Goal: Task Accomplishment & Management: Manage account settings

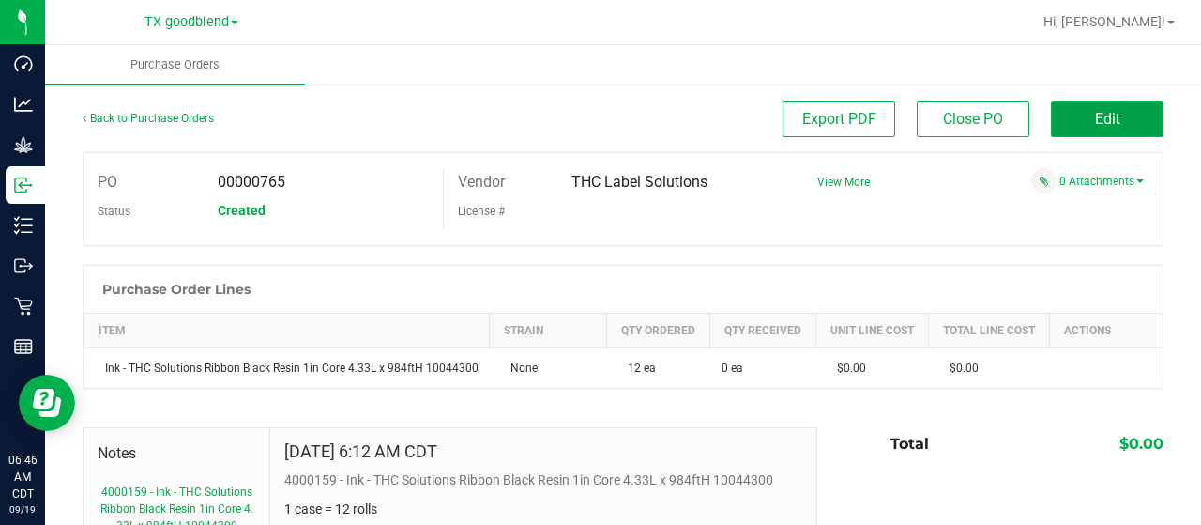
click at [1095, 111] on span "Edit" at bounding box center [1107, 119] width 25 height 18
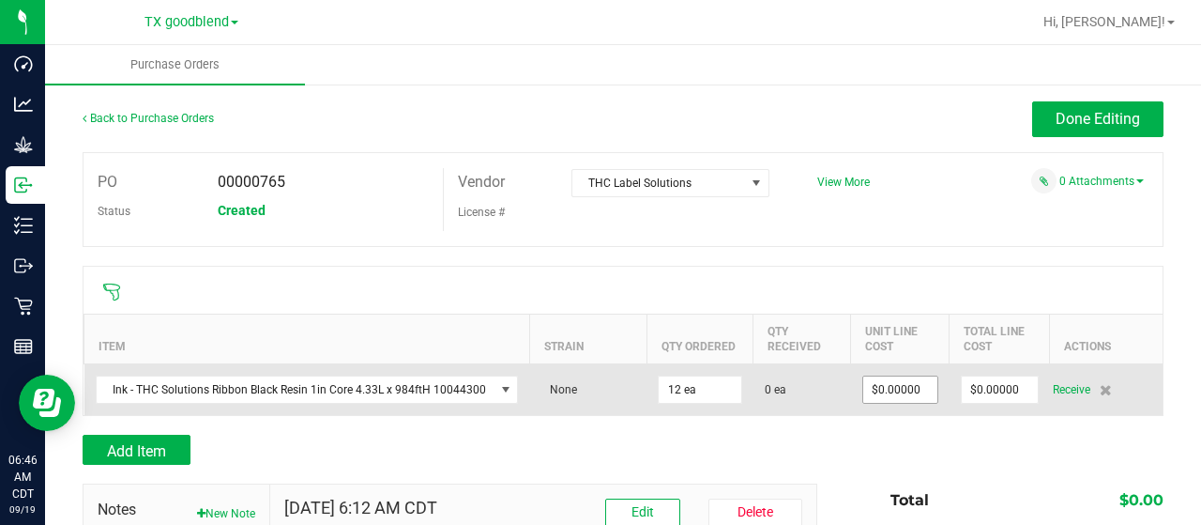
click at [892, 391] on input "$0.00000" at bounding box center [900, 389] width 74 height 26
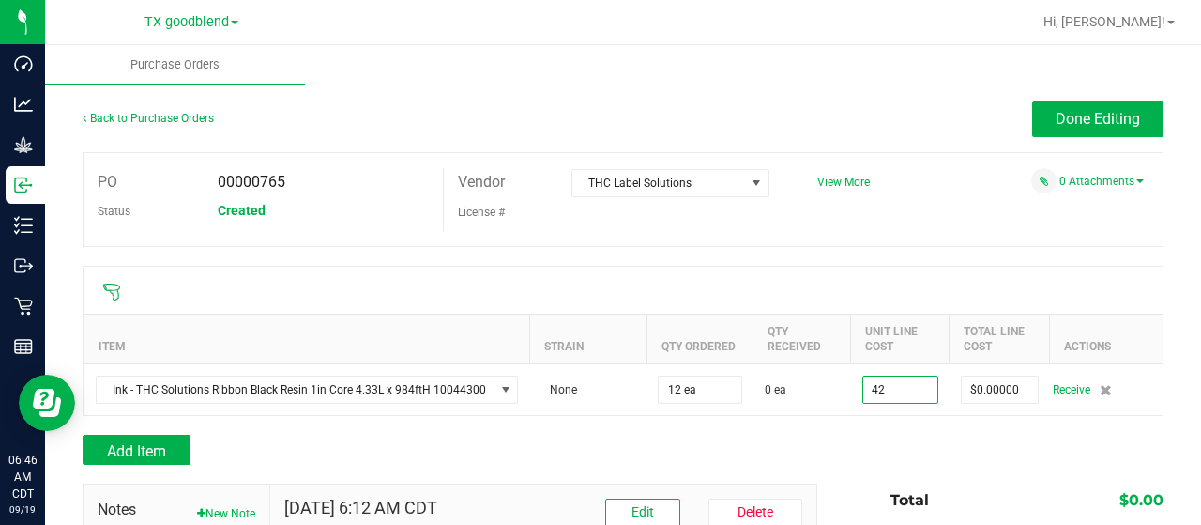
type input "$42.00000"
click at [996, 228] on div "PO 00000765 Status Created Vendor THC Label Solutions License # View More" at bounding box center [623, 199] width 1081 height 95
type input "12"
type input "$504.00000"
click at [1057, 108] on button "Done Editing" at bounding box center [1097, 119] width 131 height 36
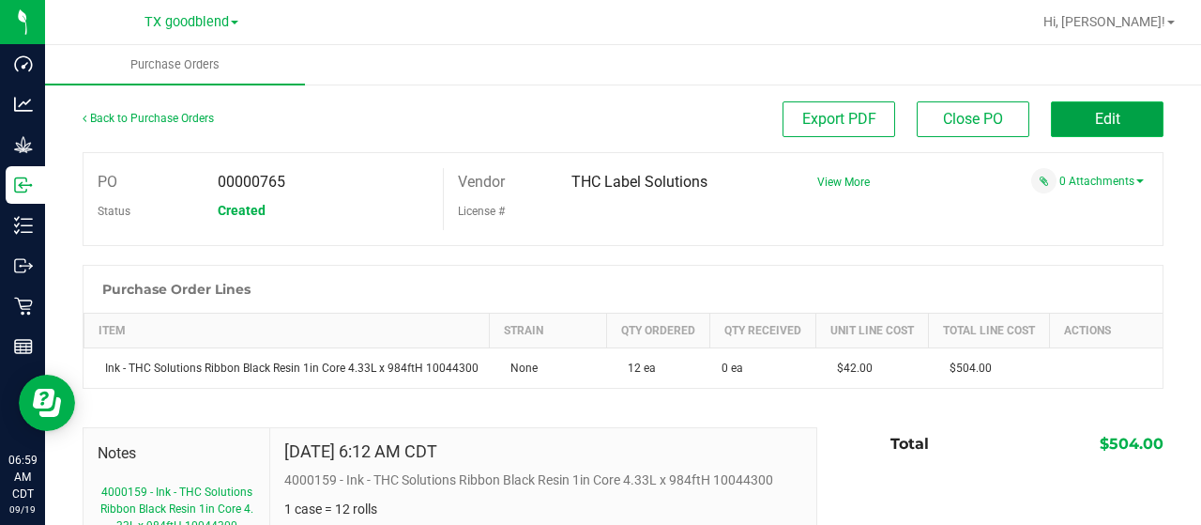
click at [1108, 125] on button "Edit" at bounding box center [1107, 119] width 113 height 36
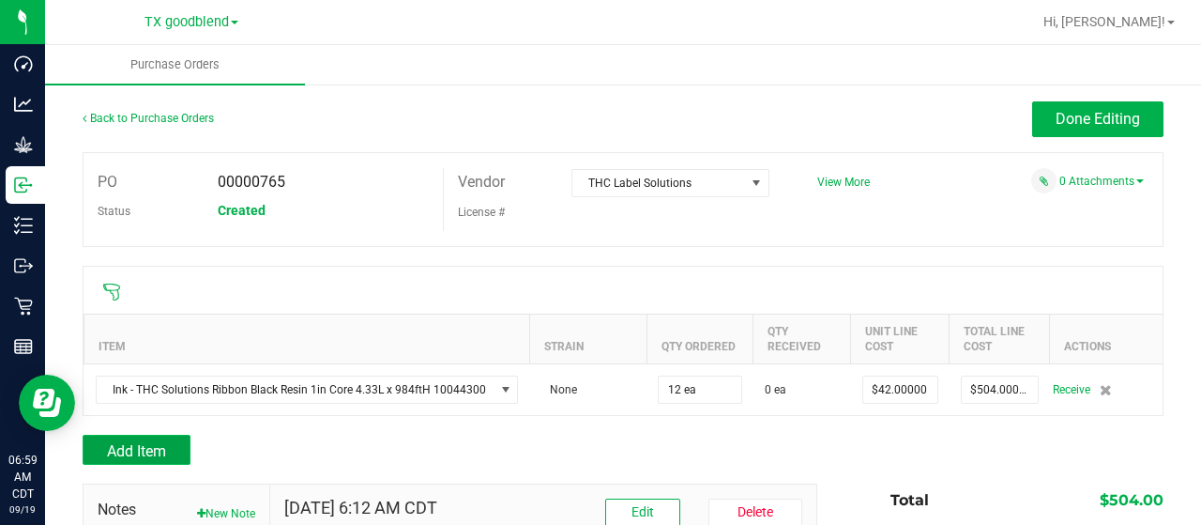
click at [178, 447] on button "Add Item" at bounding box center [137, 449] width 108 height 30
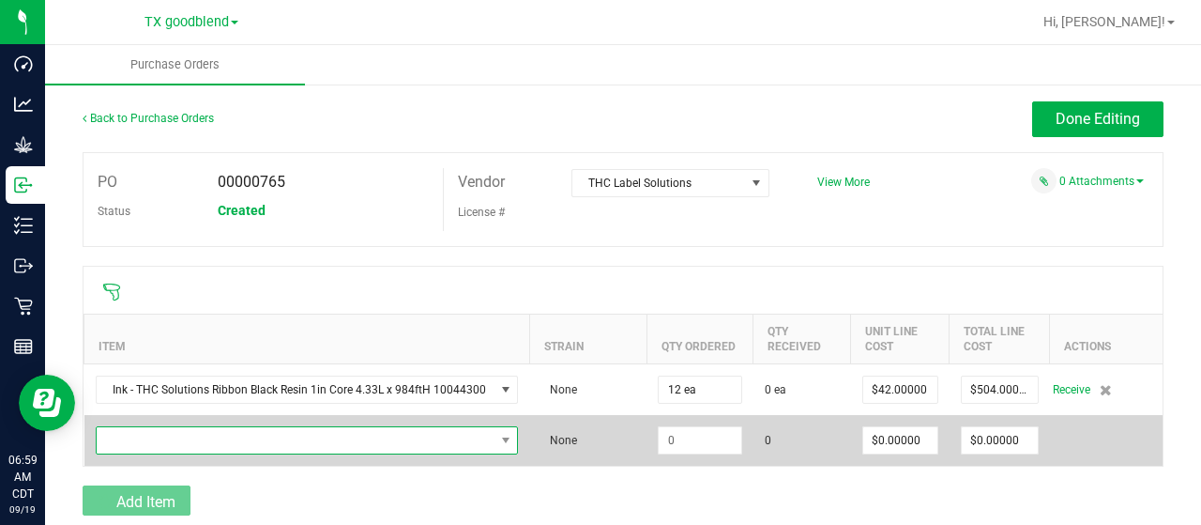
click at [205, 434] on span "NO DATA FOUND" at bounding box center [296, 440] width 398 height 26
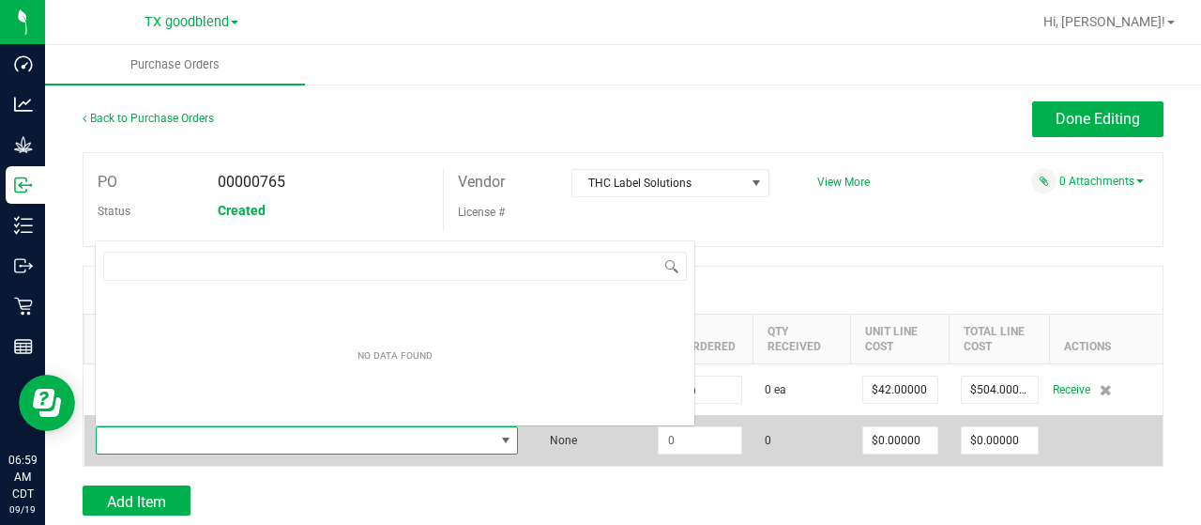
scroll to position [27, 417]
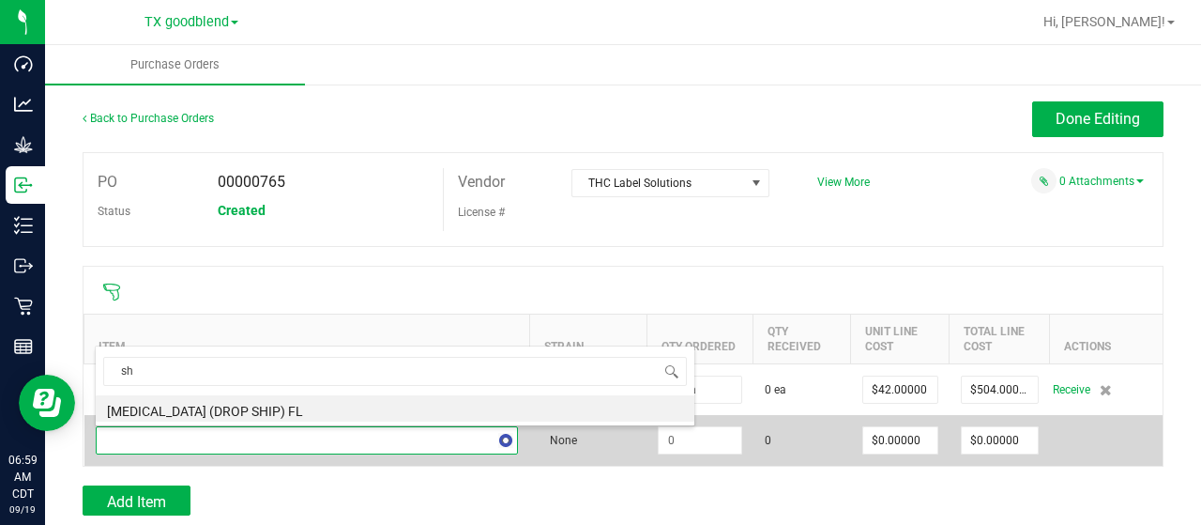
type input "s"
type input "fee"
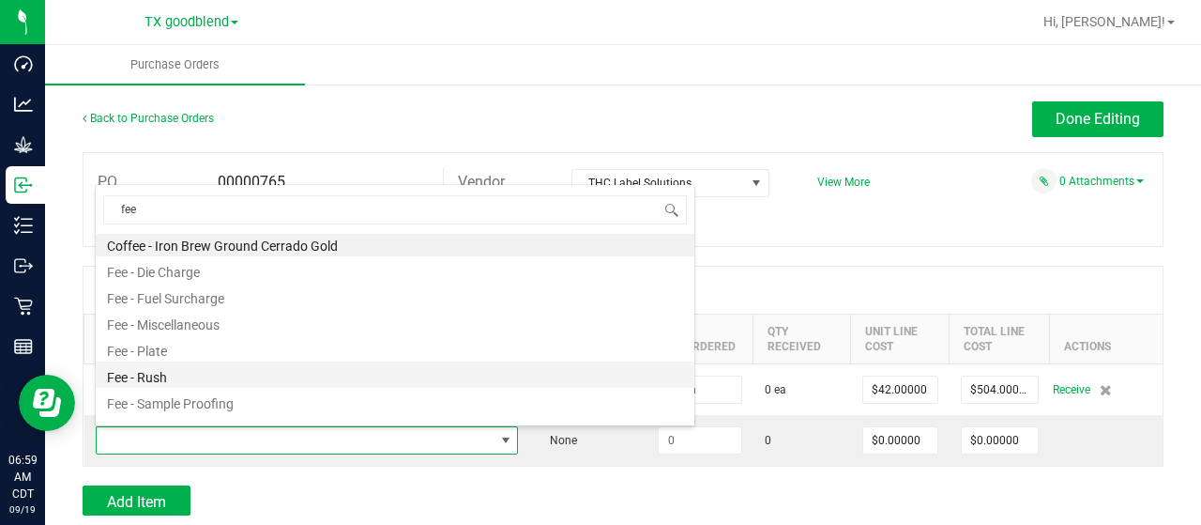
scroll to position [0, 0]
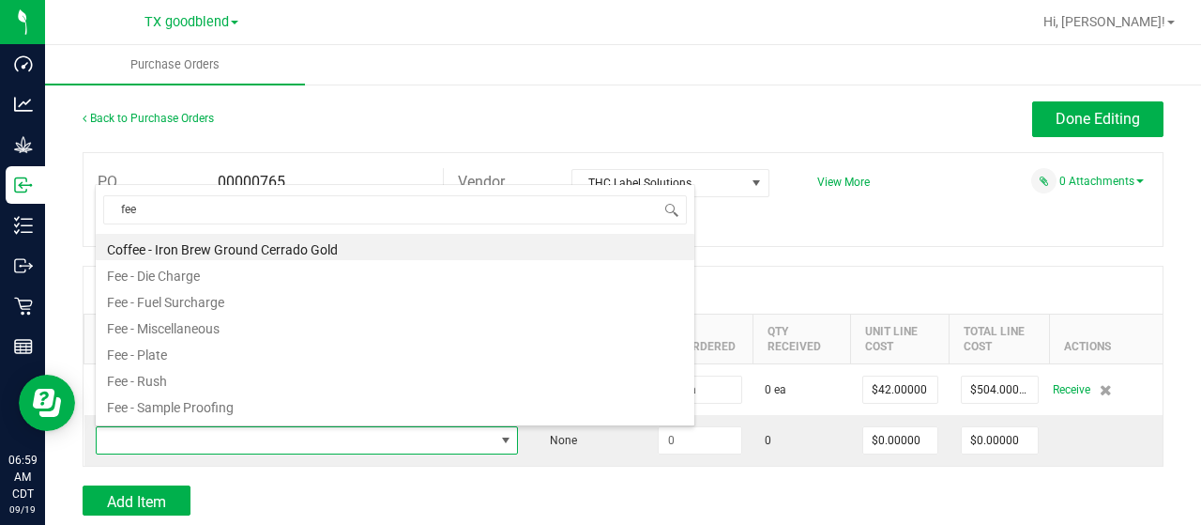
click at [950, 270] on div at bounding box center [623, 289] width 1079 height 47
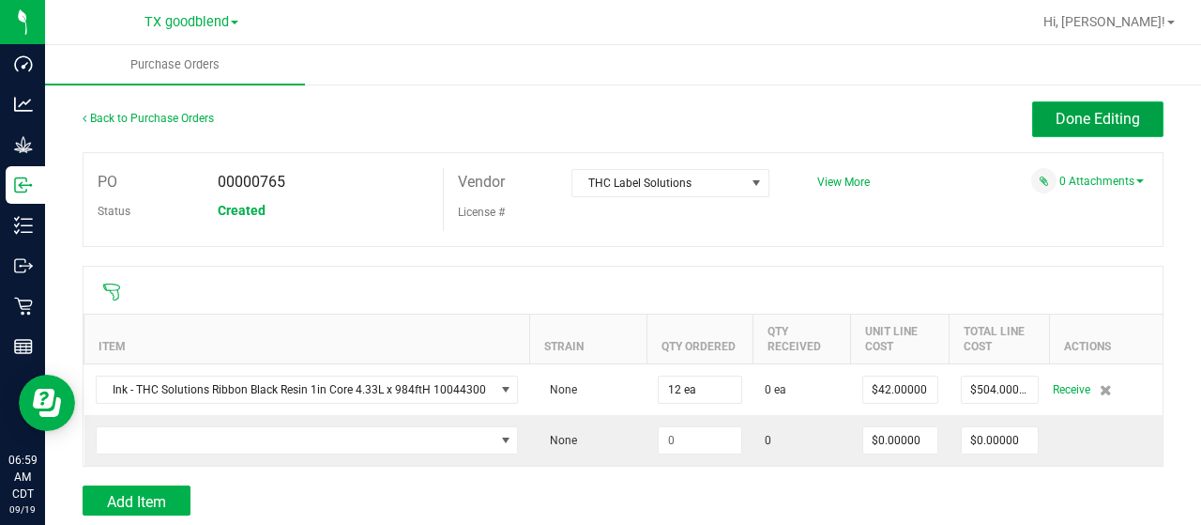
click at [1078, 112] on span "Done Editing" at bounding box center [1098, 119] width 84 height 18
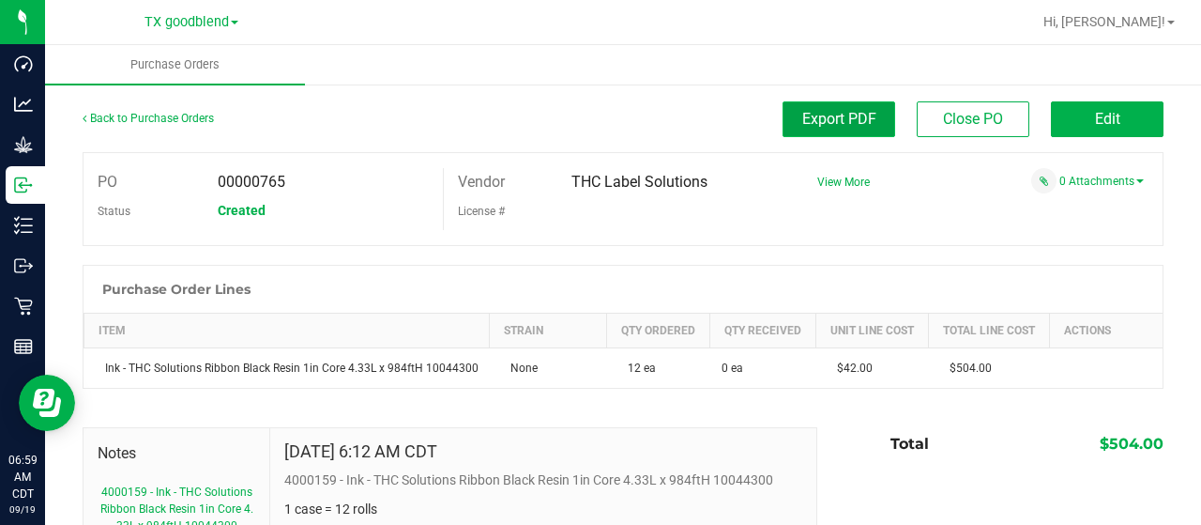
click at [833, 130] on button "Export PDF" at bounding box center [839, 119] width 113 height 36
drag, startPoint x: 564, startPoint y: 182, endPoint x: 706, endPoint y: 180, distance: 141.7
click at [706, 180] on div "THC Label Solutions" at bounding box center [670, 182] width 226 height 28
copy span "THC Label Solutions"
drag, startPoint x: 843, startPoint y: 103, endPoint x: 851, endPoint y: 125, distance: 23.2
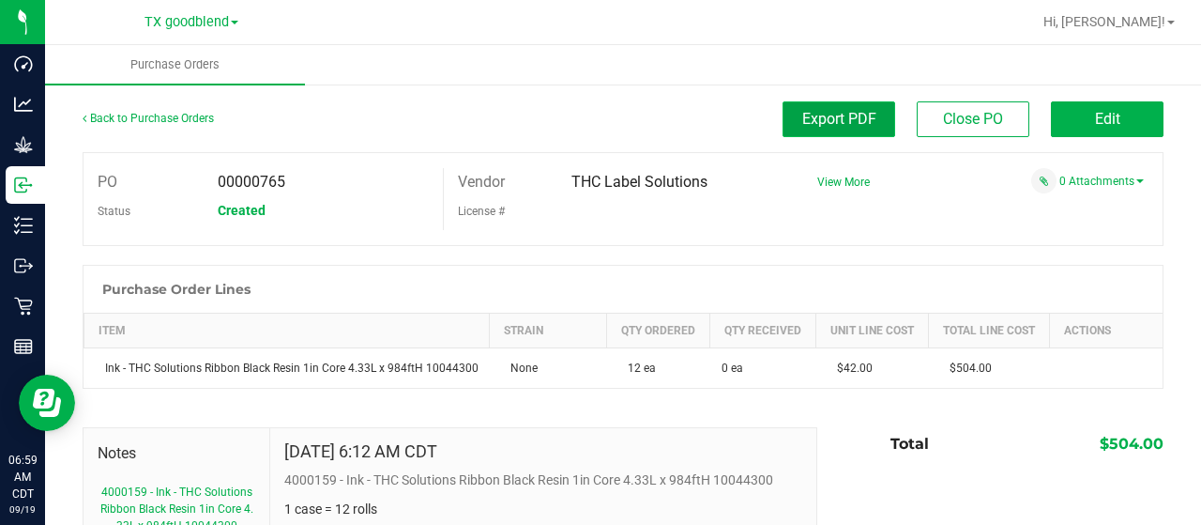
click at [841, 103] on button "Export PDF" at bounding box center [839, 119] width 113 height 36
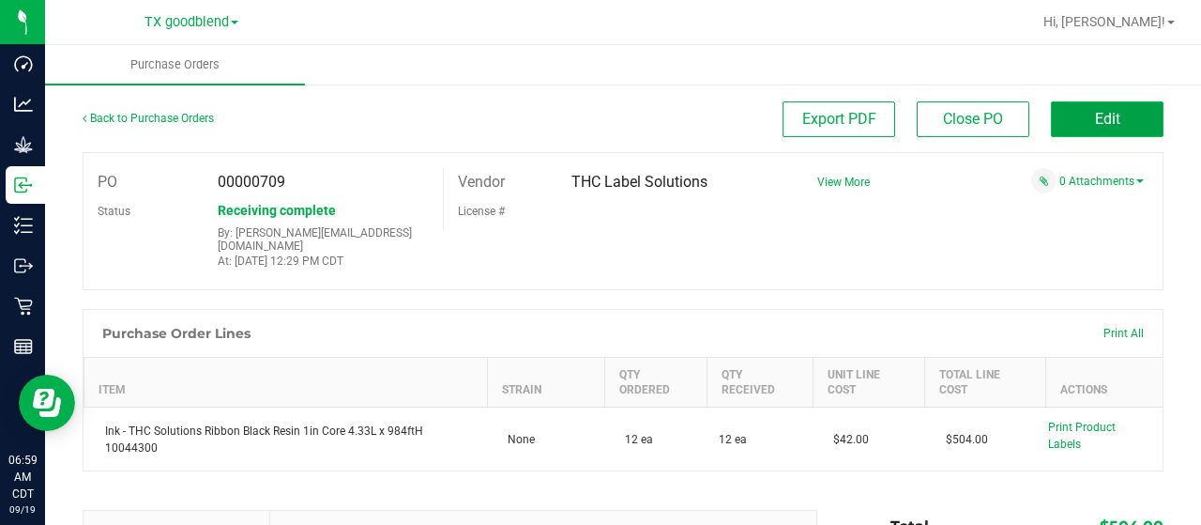
click at [1107, 113] on button "Edit" at bounding box center [1107, 119] width 113 height 36
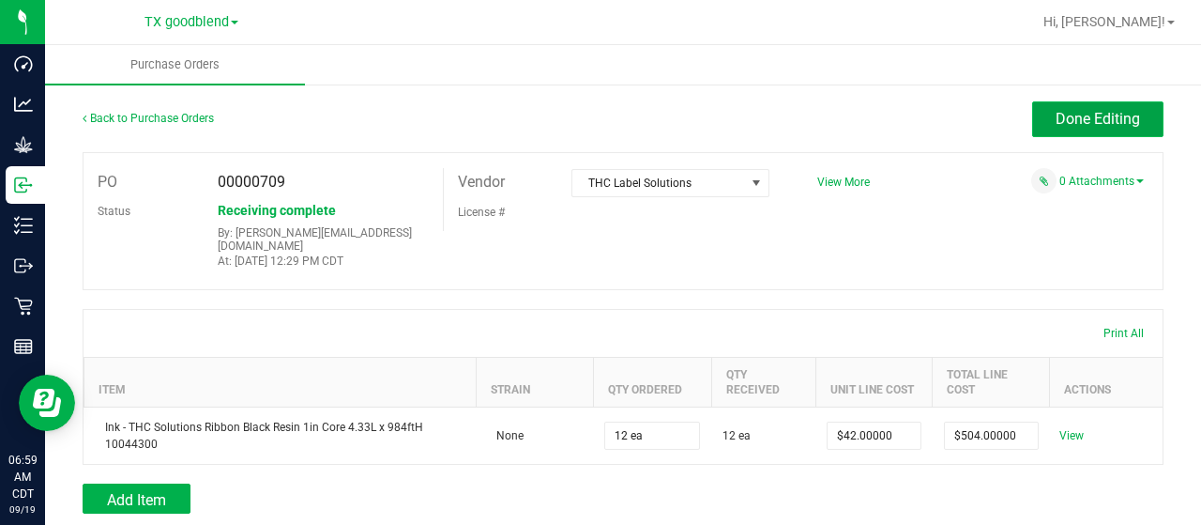
click at [1081, 120] on span "Done Editing" at bounding box center [1098, 119] width 84 height 18
